Goal: Task Accomplishment & Management: Manage account settings

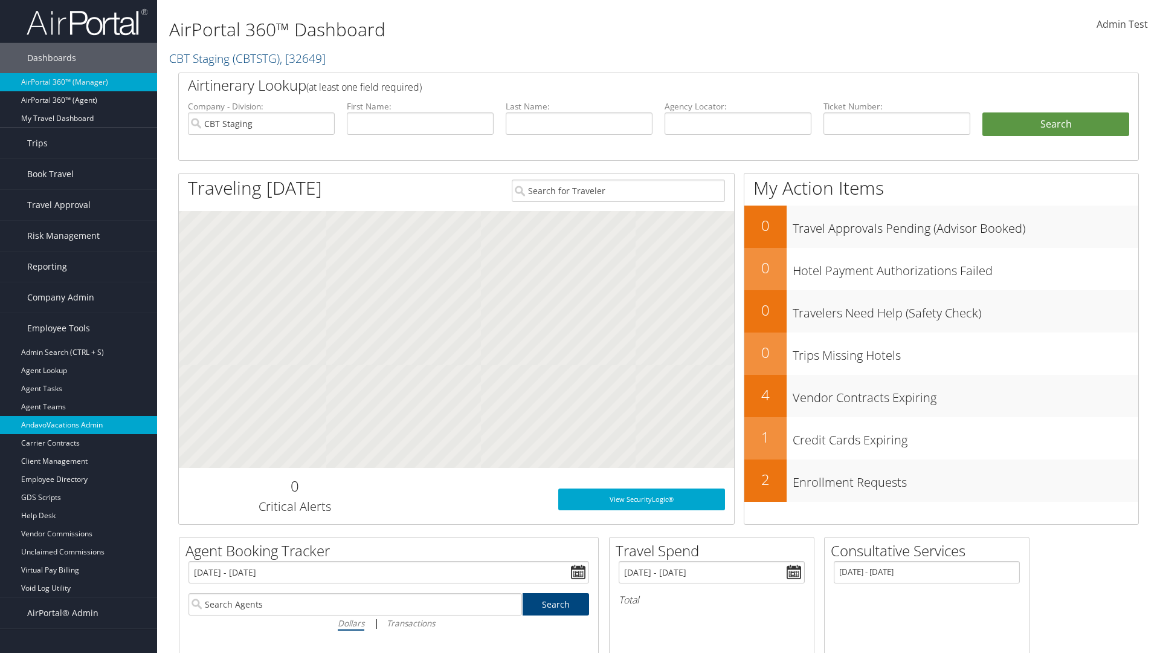
click at [79, 425] on link "AndavoVacations Admin" at bounding box center [78, 425] width 157 height 18
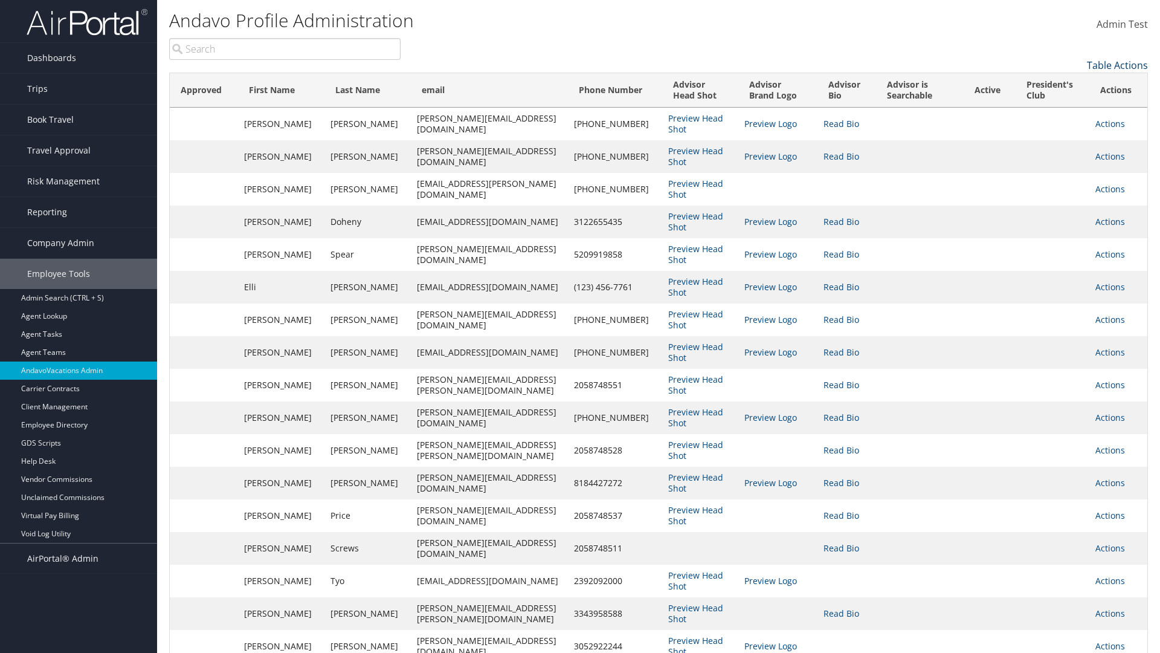
click at [1118, 65] on link "Table Actions" at bounding box center [1117, 65] width 61 height 13
click at [1068, 84] on link "Column Visibility" at bounding box center [1068, 84] width 159 height 21
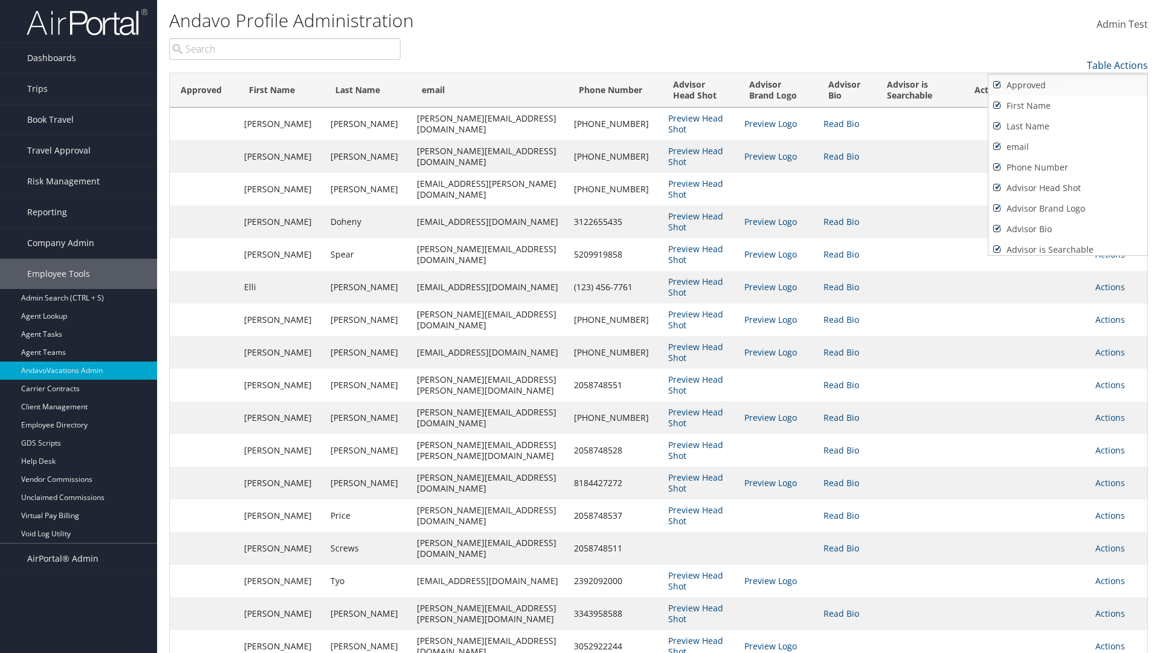
click at [1068, 85] on link "Approved" at bounding box center [1068, 85] width 159 height 21
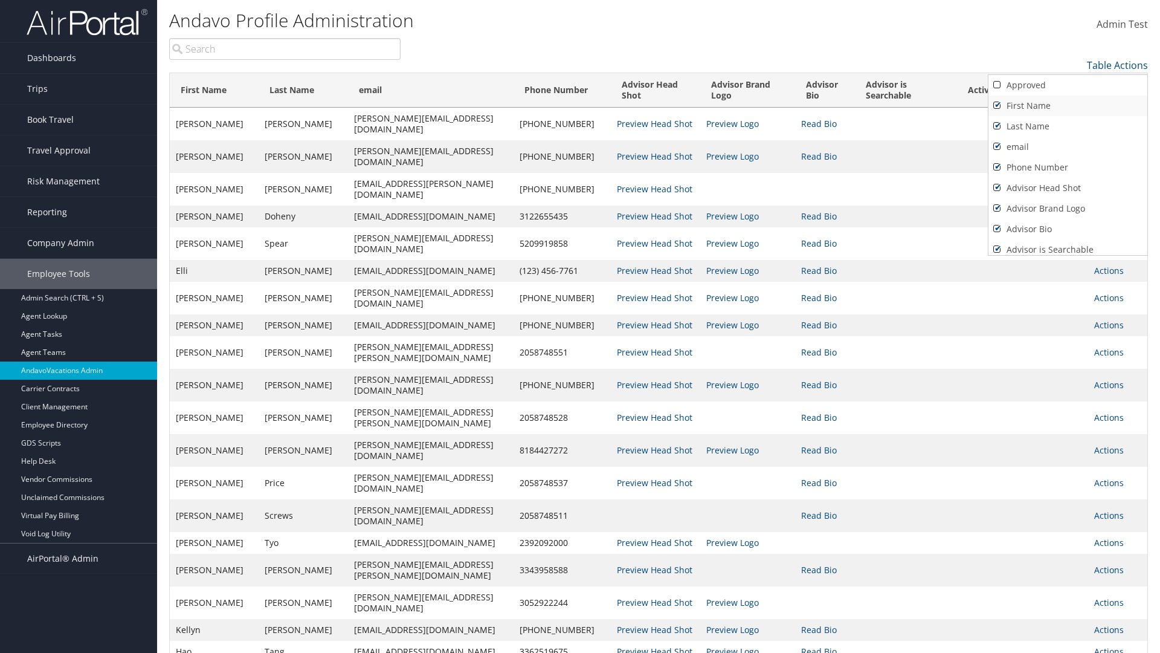
click at [1068, 106] on link "First Name" at bounding box center [1068, 105] width 159 height 21
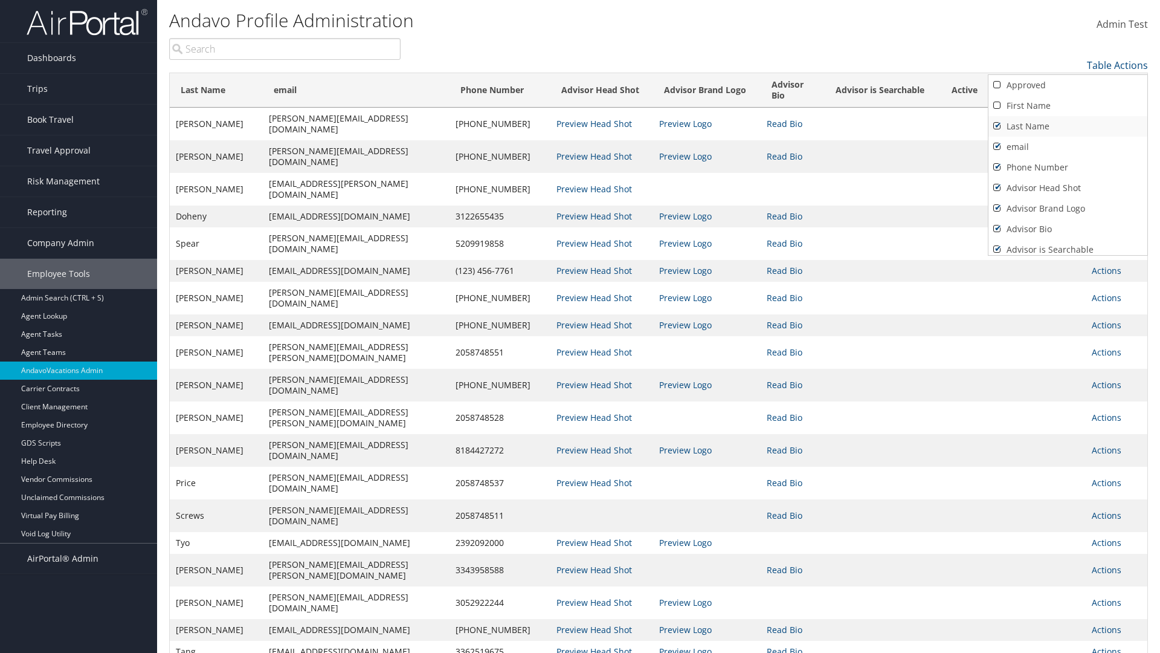
click at [1068, 126] on link "Last Name" at bounding box center [1068, 126] width 159 height 21
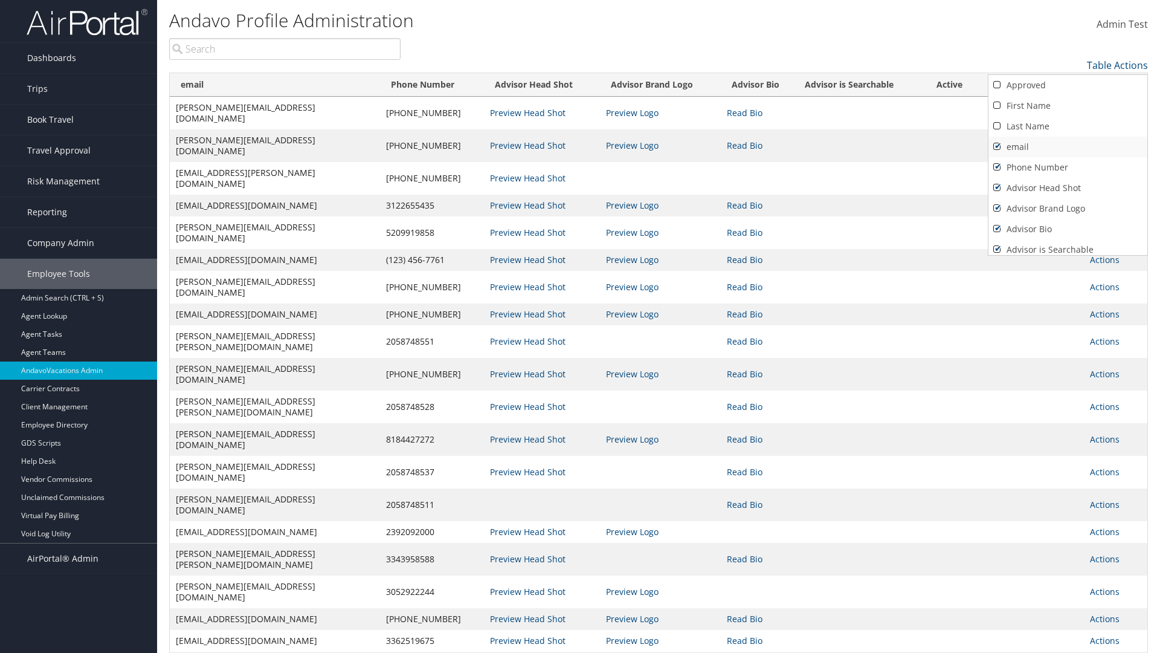
click at [1068, 147] on link "email" at bounding box center [1068, 147] width 159 height 21
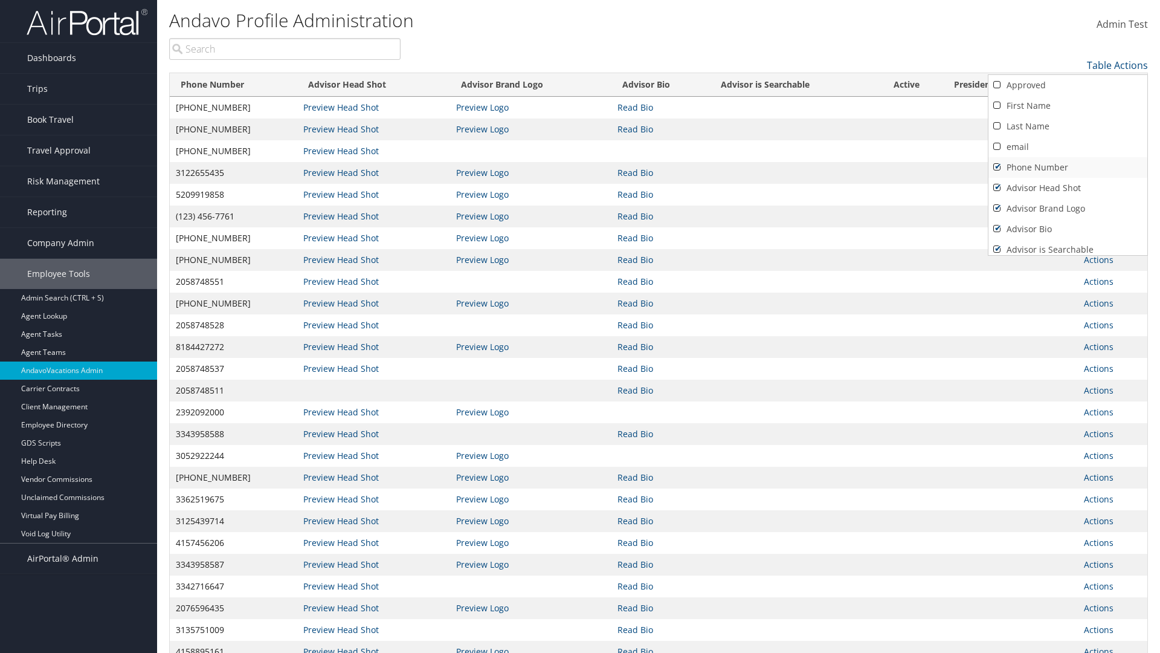
click at [1068, 167] on link "Phone Number" at bounding box center [1068, 167] width 159 height 21
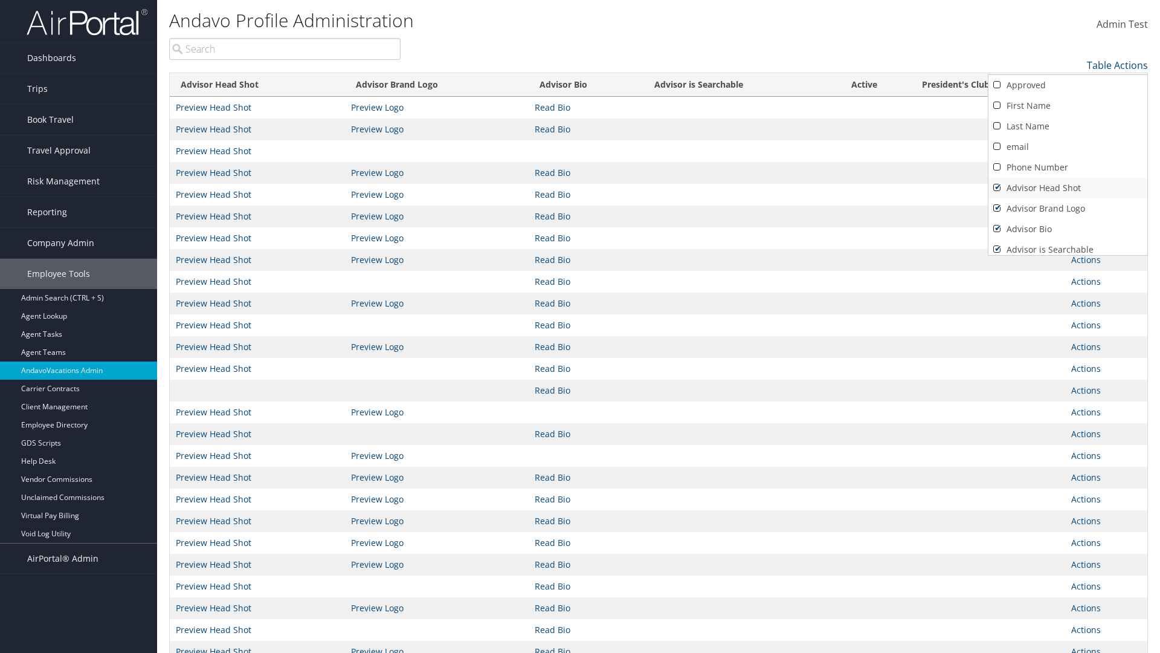
click at [1068, 188] on link "Advisor Head Shot" at bounding box center [1068, 188] width 159 height 21
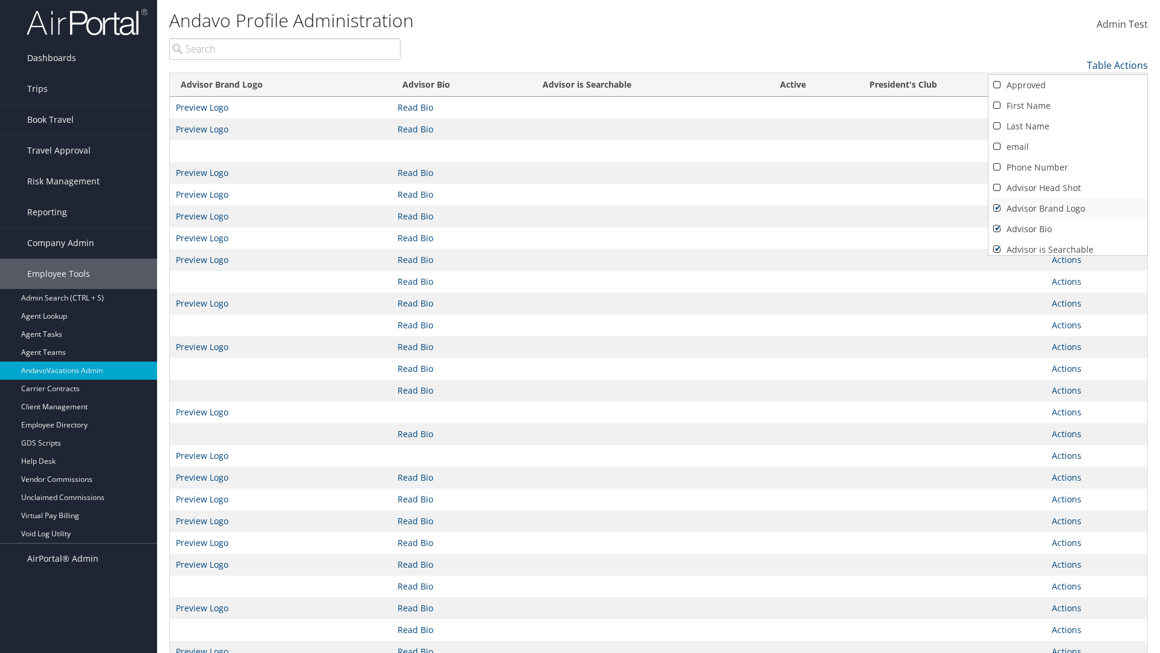
click at [1068, 209] on link "Advisor Brand Logo" at bounding box center [1068, 208] width 159 height 21
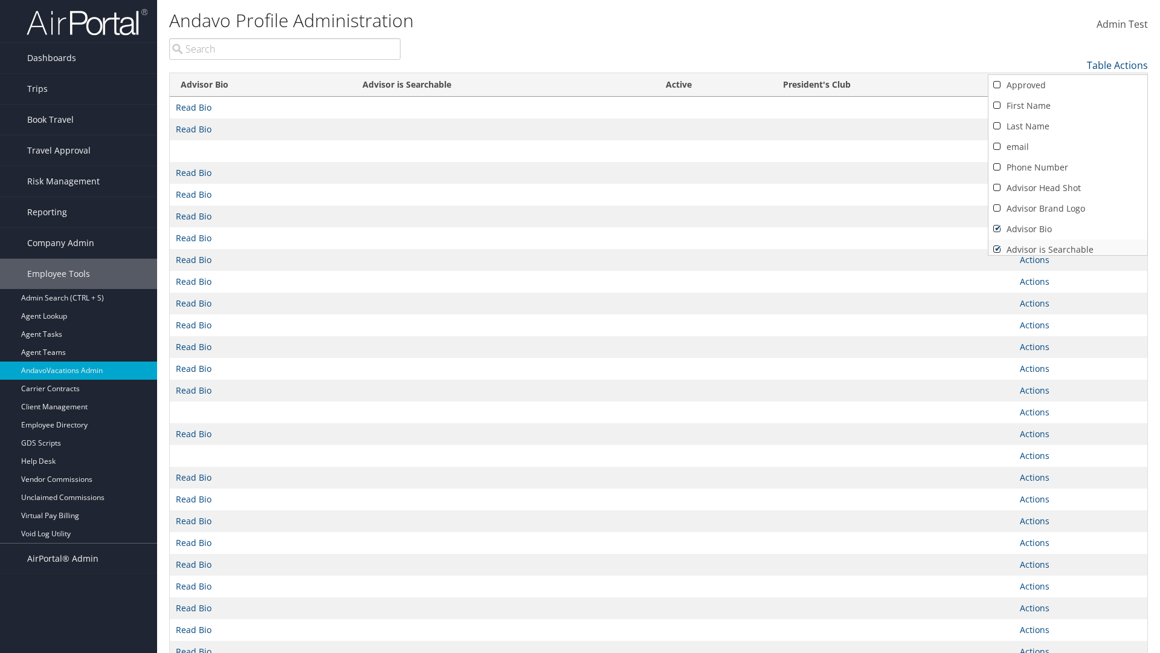
click at [1068, 229] on link "Advisor Bio" at bounding box center [1068, 229] width 159 height 21
click at [1068, 245] on link "Advisor is Searchable" at bounding box center [1068, 249] width 159 height 21
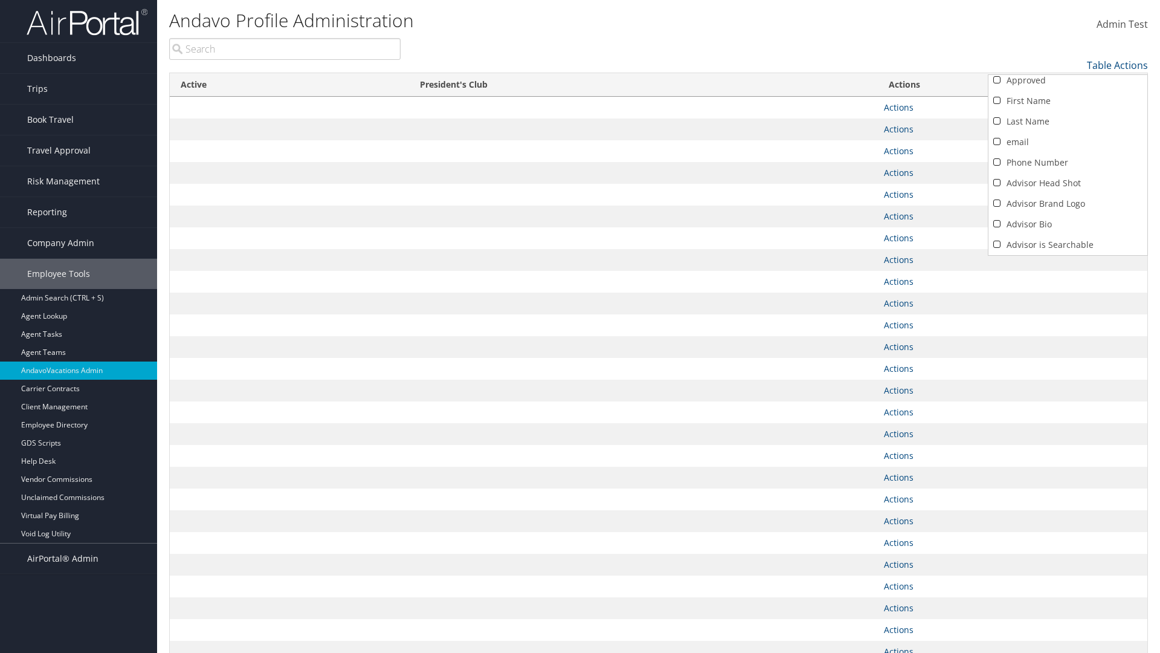
click at [1068, 255] on link "Active" at bounding box center [1068, 265] width 159 height 21
click at [1068, 276] on link "President's Club" at bounding box center [1068, 286] width 159 height 21
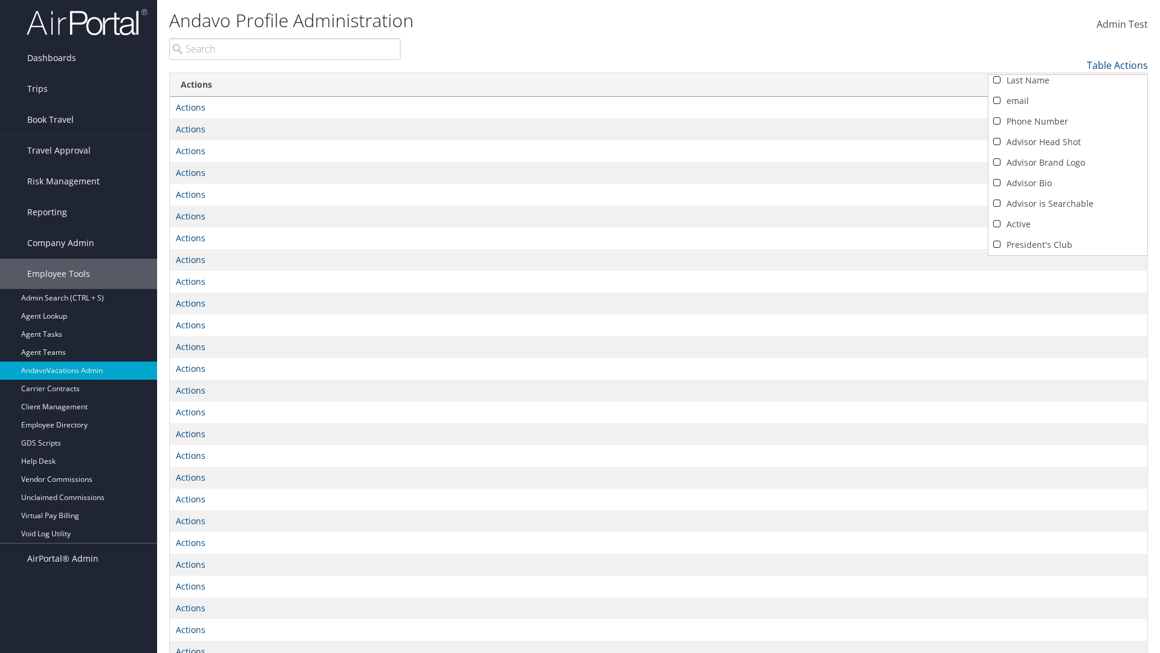
click at [580, 326] on div at bounding box center [580, 326] width 1160 height 653
click at [1118, 65] on link "Table Actions" at bounding box center [1117, 65] width 61 height 13
click at [1068, 85] on link "Approved" at bounding box center [1068, 85] width 159 height 21
click at [1068, 106] on link "First Name" at bounding box center [1068, 105] width 159 height 21
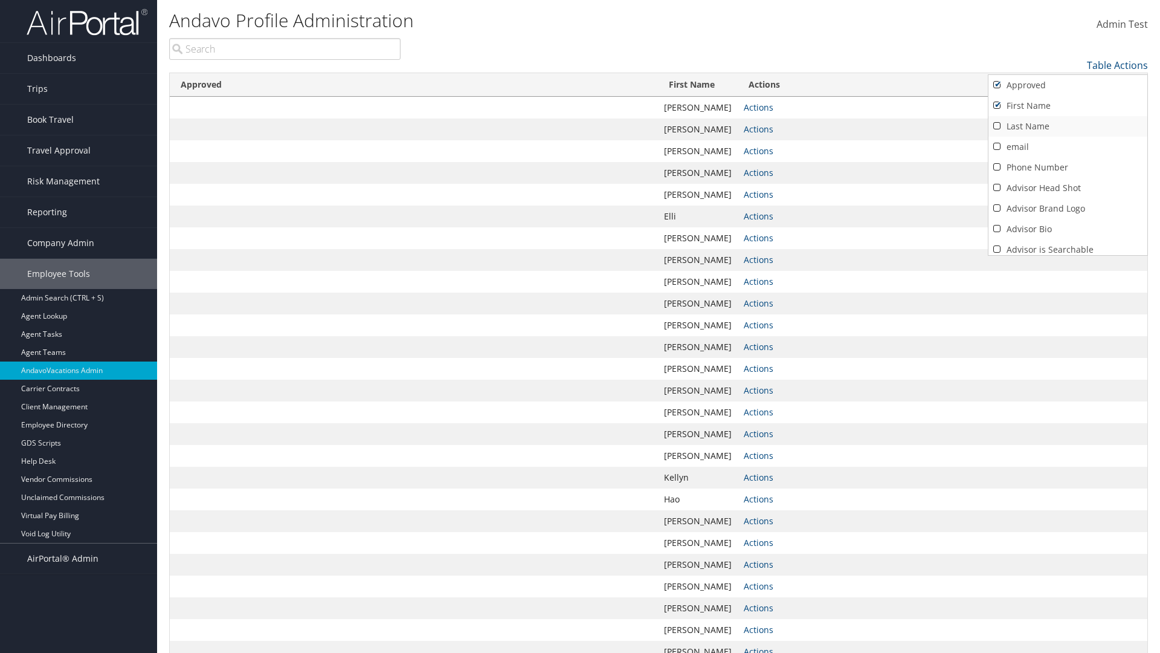
click at [1068, 126] on link "Last Name" at bounding box center [1068, 126] width 159 height 21
click at [1068, 147] on link "email" at bounding box center [1068, 147] width 159 height 21
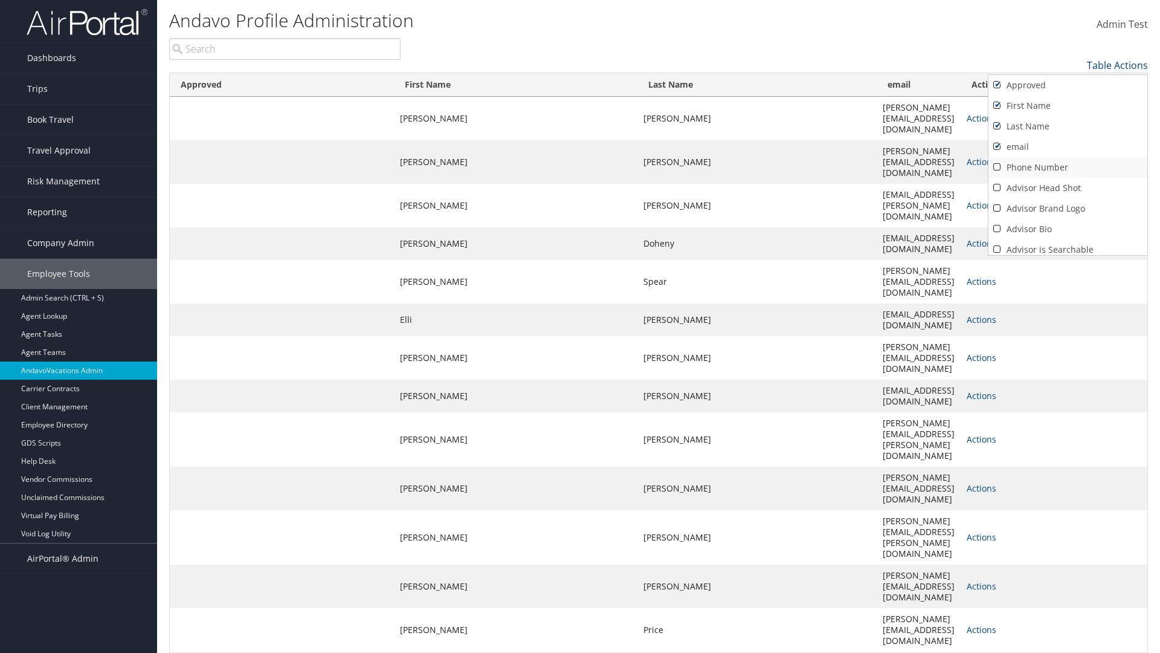
click at [1068, 167] on link "Phone Number" at bounding box center [1068, 167] width 159 height 21
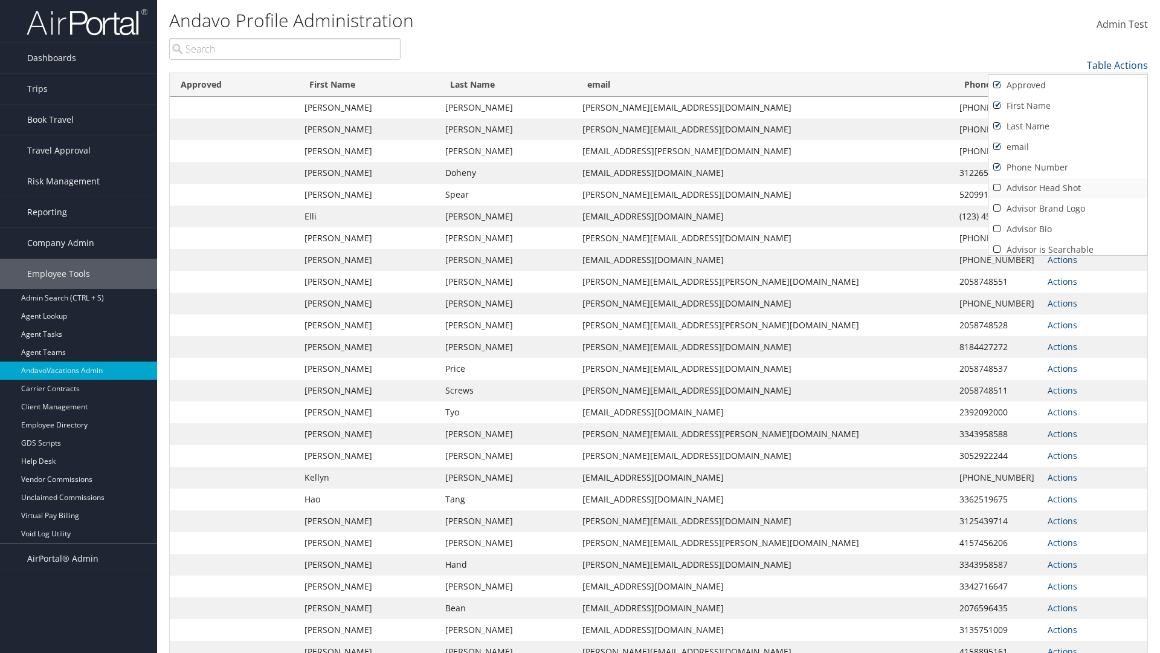
click at [1068, 188] on link "Advisor Head Shot" at bounding box center [1068, 188] width 159 height 21
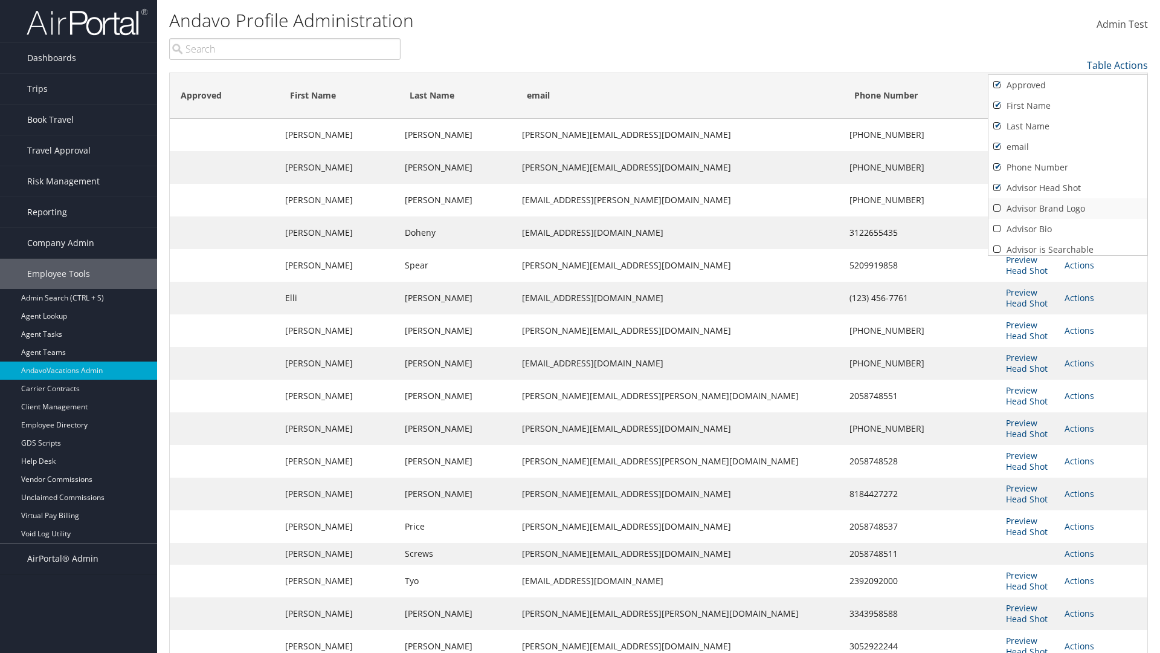
click at [1068, 209] on link "Advisor Brand Logo" at bounding box center [1068, 208] width 159 height 21
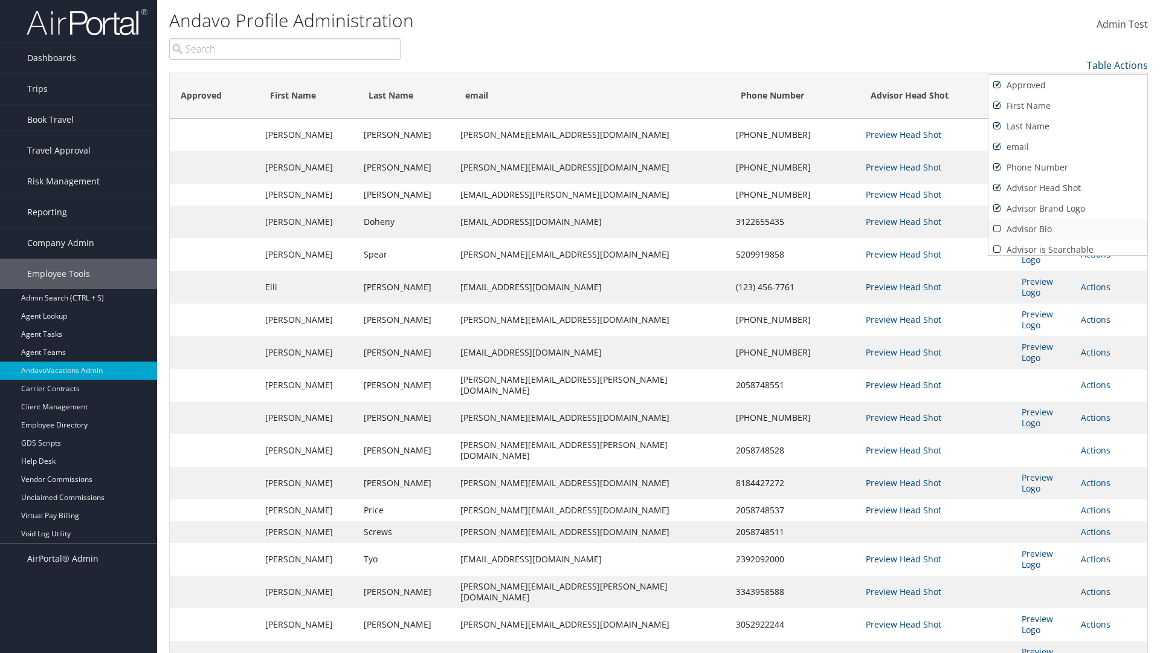
click at [1068, 229] on link "Advisor Bio" at bounding box center [1068, 229] width 159 height 21
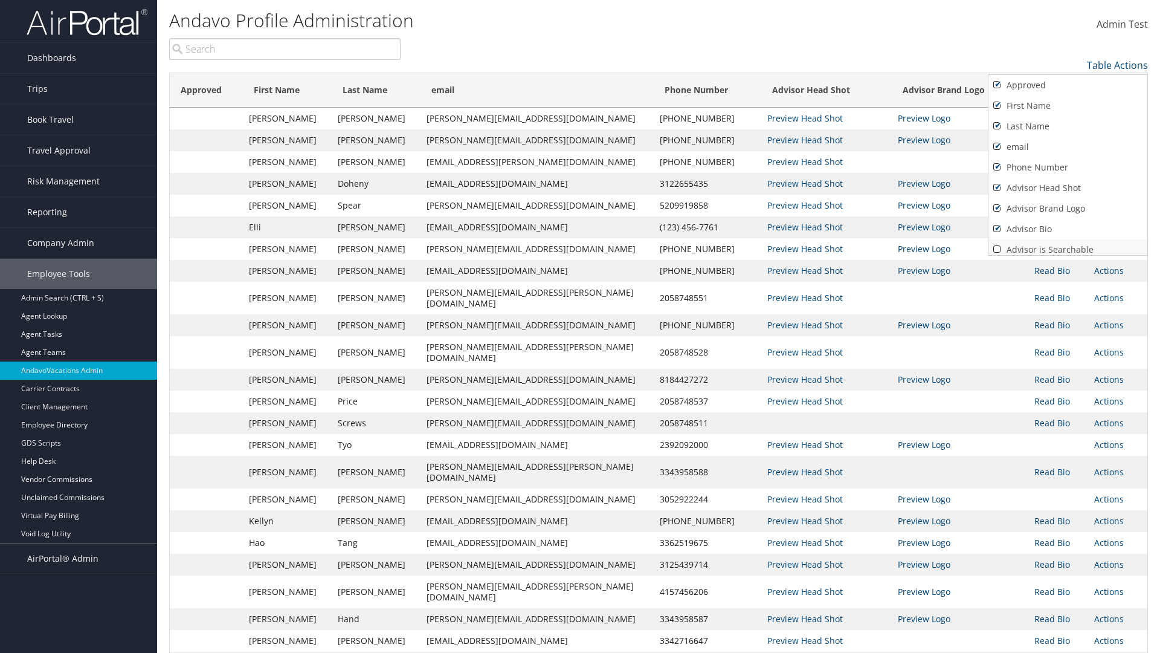
click at [1068, 245] on link "Advisor is Searchable" at bounding box center [1068, 249] width 159 height 21
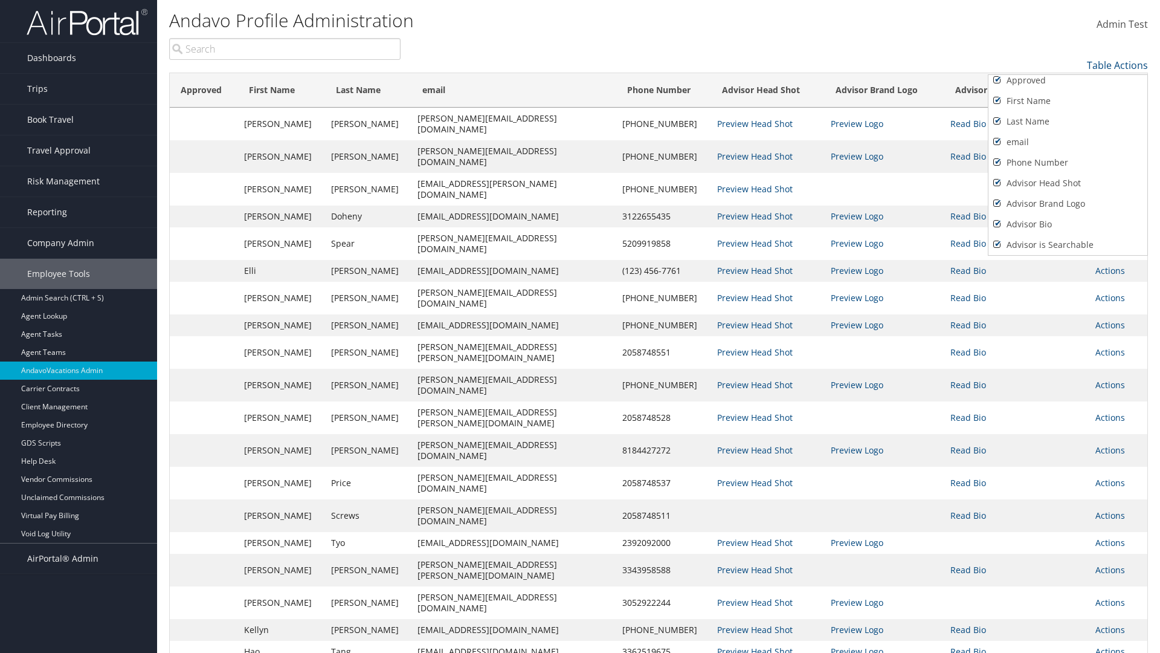
click at [1068, 255] on link "Active" at bounding box center [1068, 265] width 159 height 21
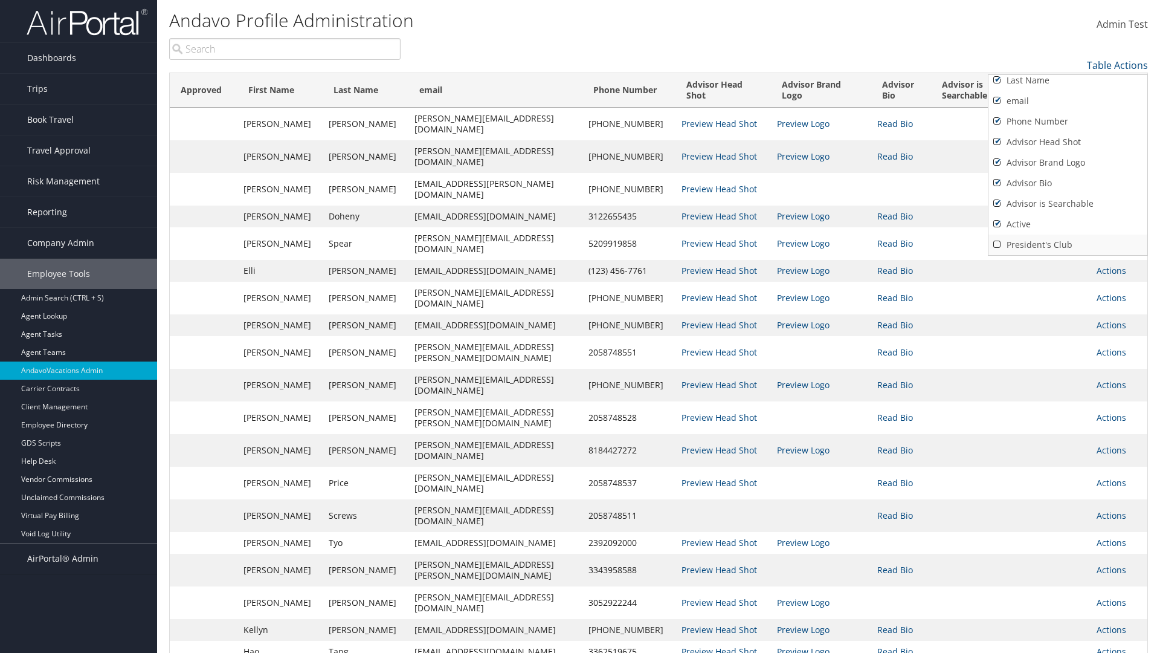
click at [1068, 245] on link "President's Club" at bounding box center [1068, 245] width 159 height 21
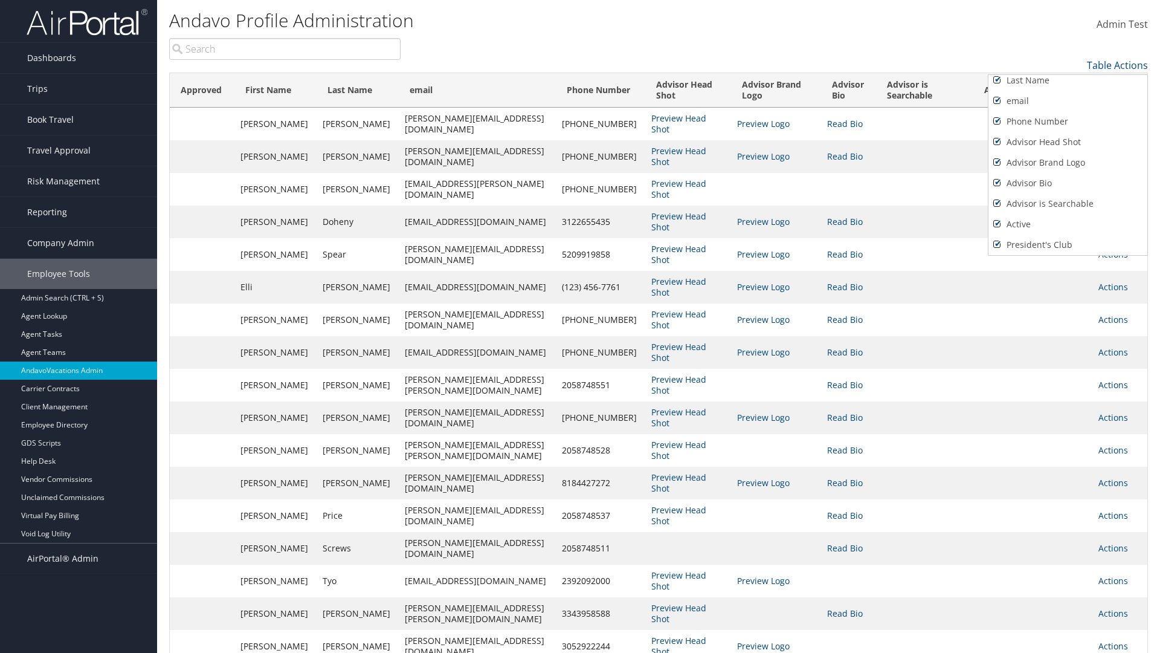
click at [580, 326] on div at bounding box center [580, 326] width 1160 height 653
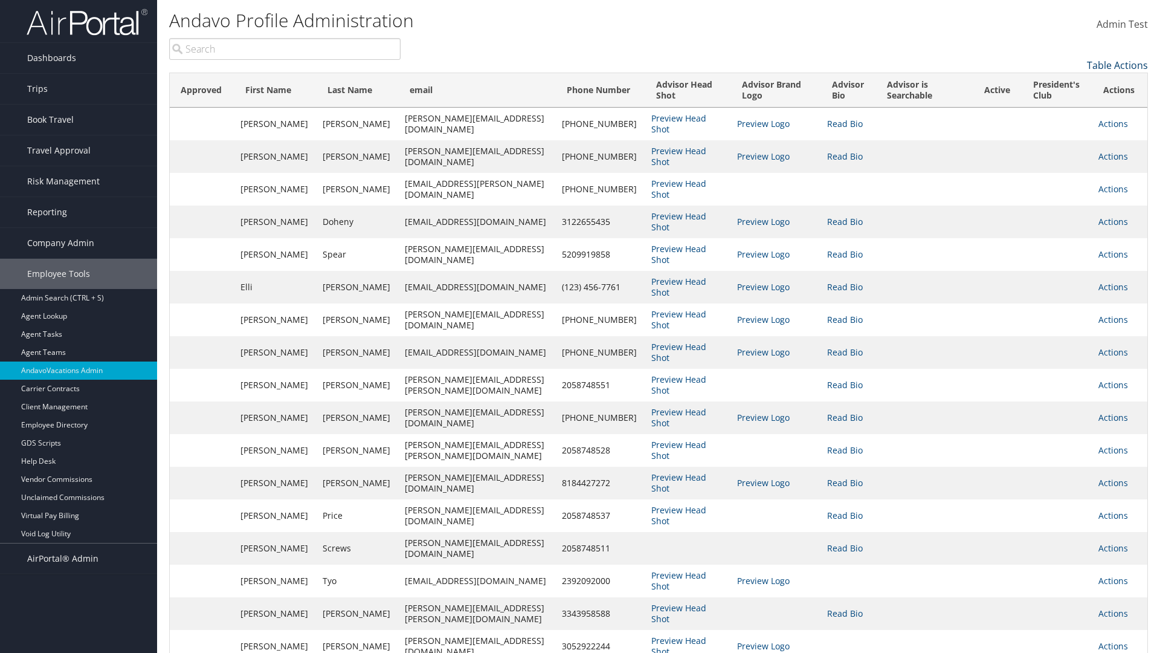
click at [1118, 65] on link "Table Actions" at bounding box center [1117, 65] width 61 height 13
click at [1068, 105] on link "Page Length" at bounding box center [1068, 104] width 159 height 21
click at [1068, 147] on link "100" at bounding box center [1068, 147] width 159 height 21
click at [1118, 65] on link "Table Actions" at bounding box center [1117, 65] width 61 height 13
click at [1068, 105] on link "Page Length" at bounding box center [1068, 104] width 159 height 21
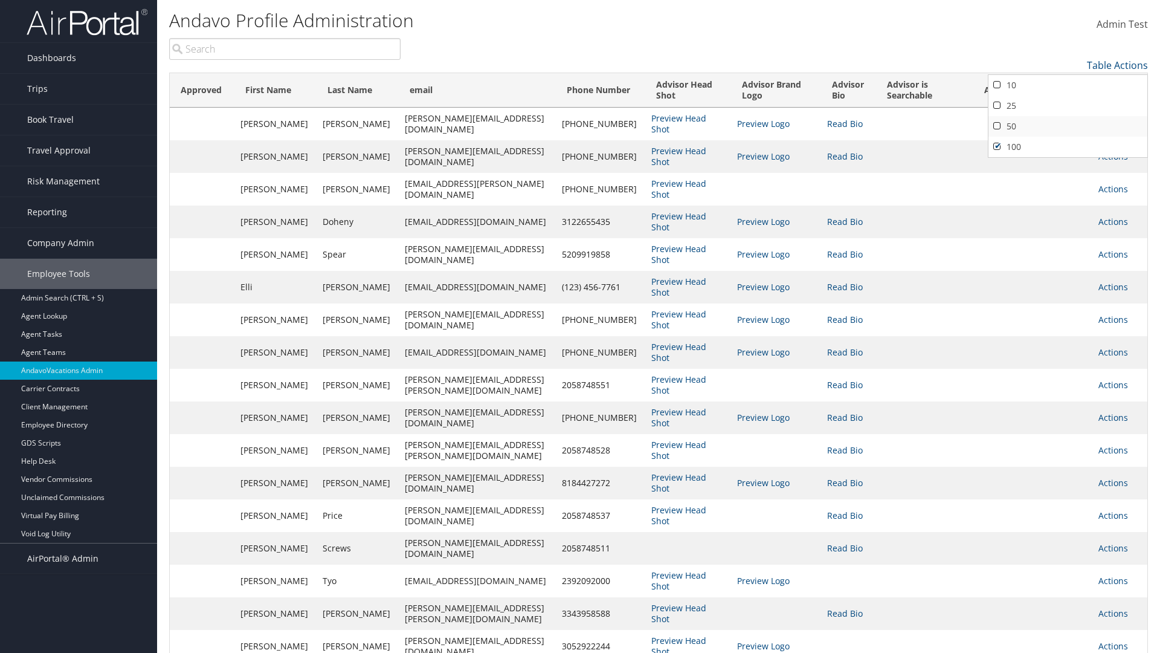
click at [1068, 126] on link "50" at bounding box center [1068, 126] width 159 height 21
click at [1118, 65] on link "Table Actions" at bounding box center [1117, 65] width 61 height 13
click at [1068, 105] on link "Page Length" at bounding box center [1068, 104] width 159 height 21
click at [1068, 85] on link "10" at bounding box center [1068, 85] width 159 height 21
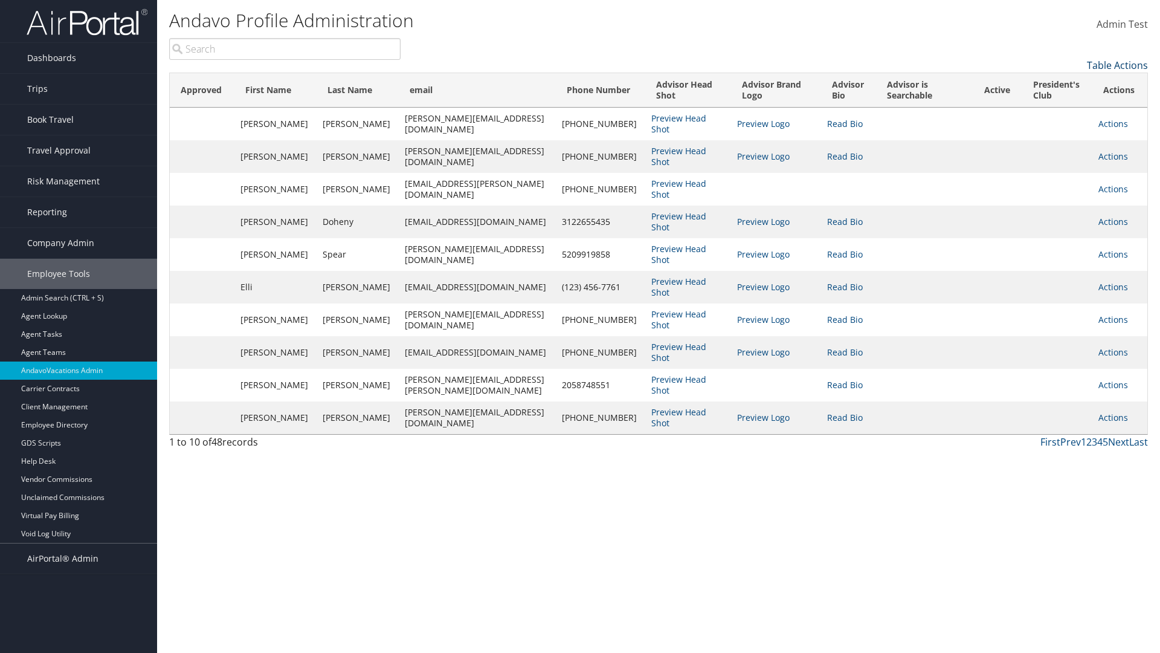
click at [1118, 65] on link "Table Actions" at bounding box center [1117, 65] width 61 height 13
click at [1068, 105] on link "Page Length" at bounding box center [1068, 104] width 159 height 21
